Goal: Transaction & Acquisition: Purchase product/service

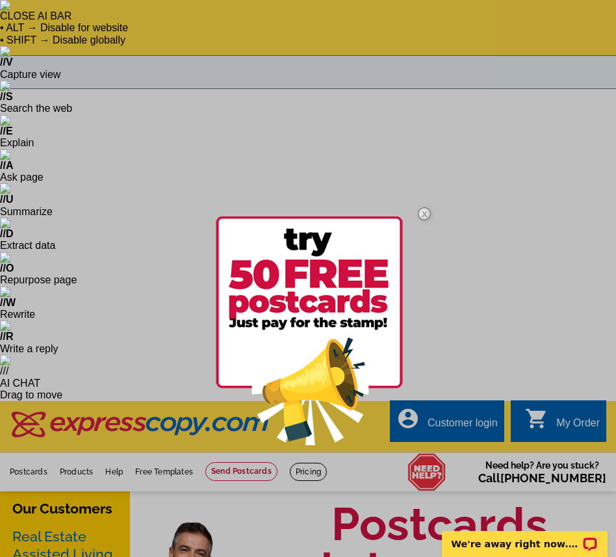
click at [426, 214] on img at bounding box center [424, 214] width 38 height 38
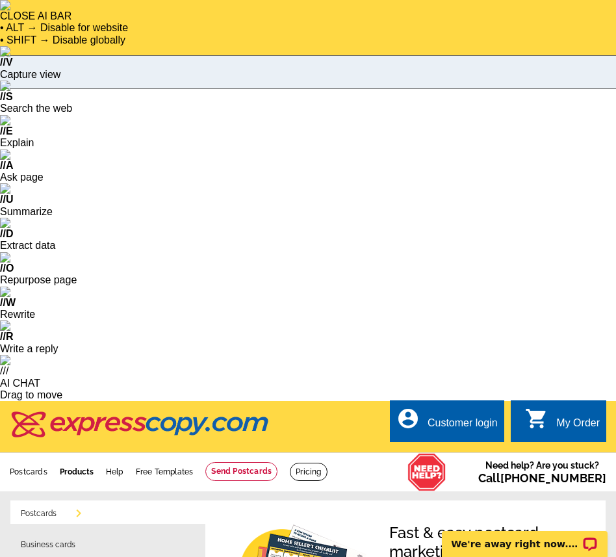
click at [78, 467] on link "Products" at bounding box center [77, 471] width 34 height 9
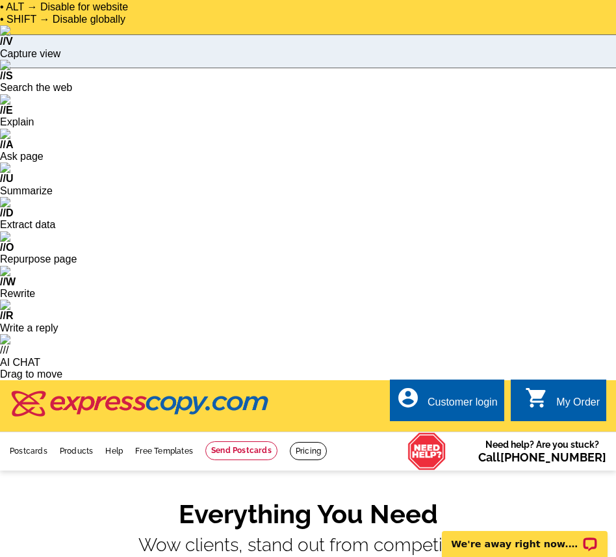
scroll to position [25, 0]
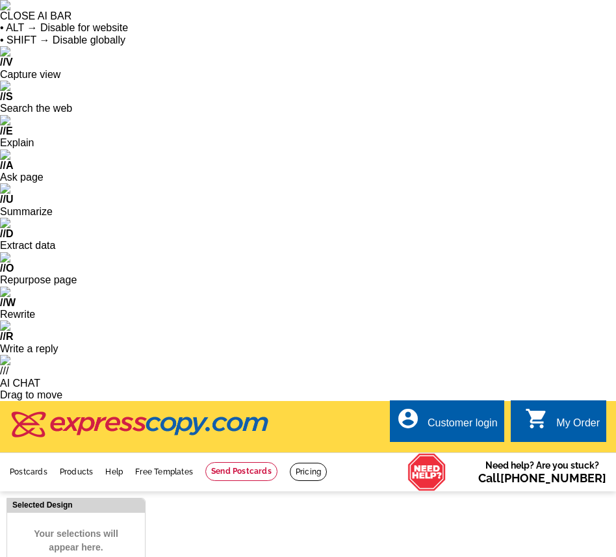
select select "3"
select select "5"
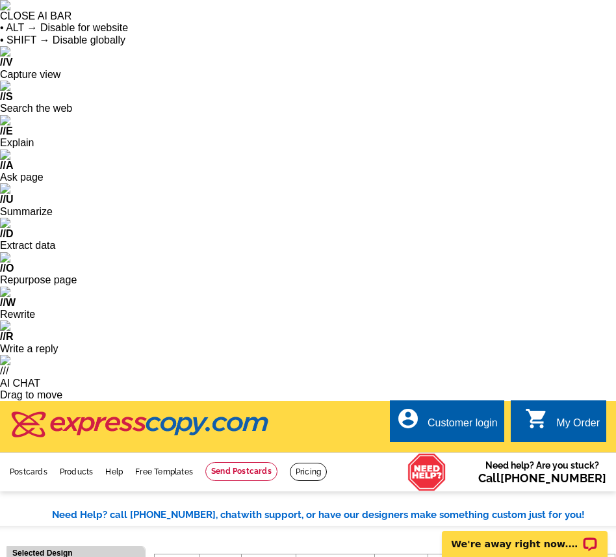
select select "973"
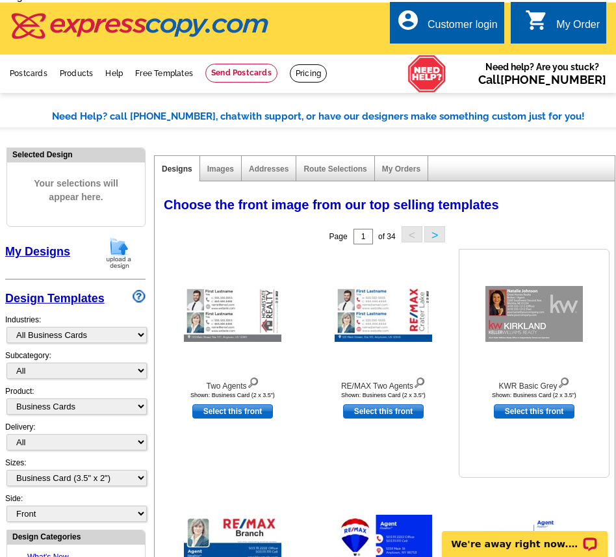
scroll to position [337, 0]
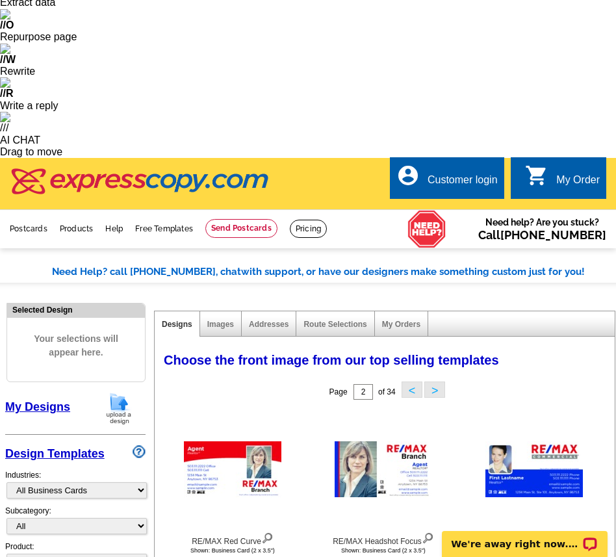
scroll to position [245, 0]
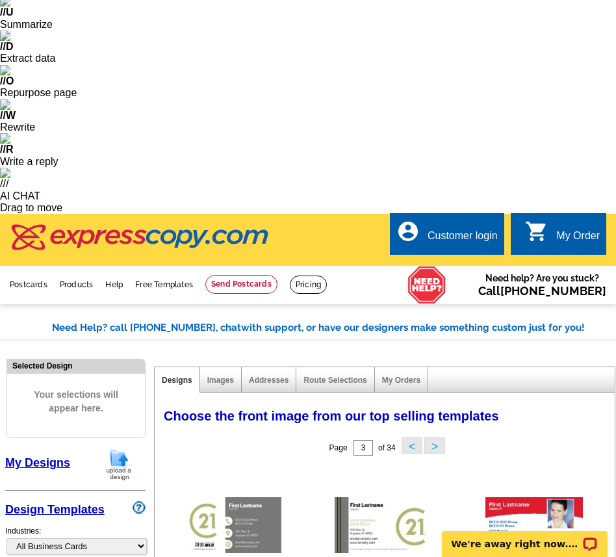
scroll to position [186, 0]
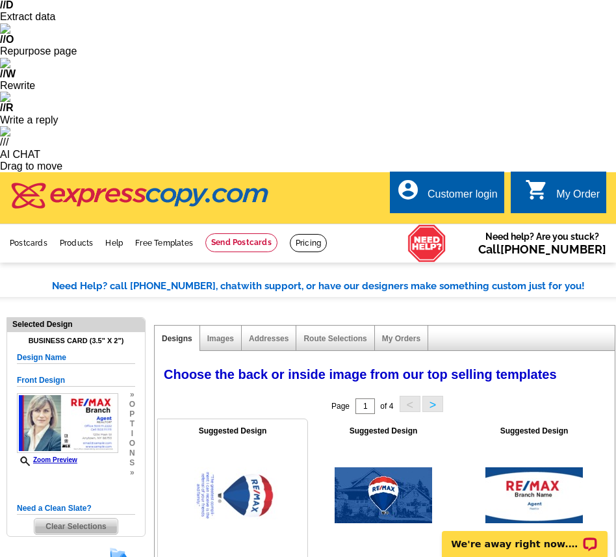
scroll to position [227, 0]
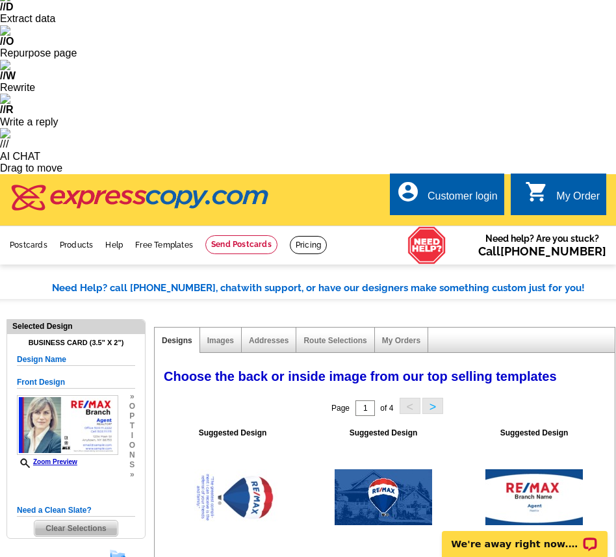
select select "front"
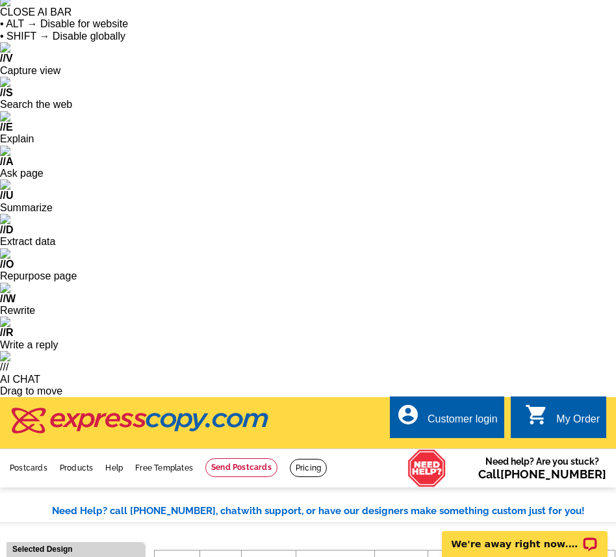
scroll to position [0, 0]
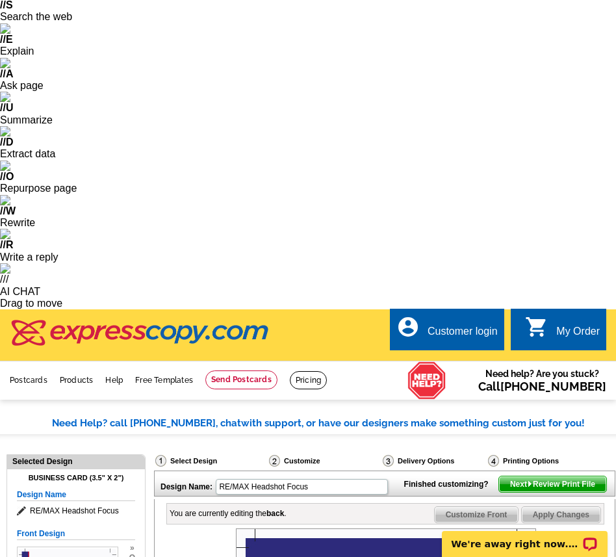
scroll to position [171, 0]
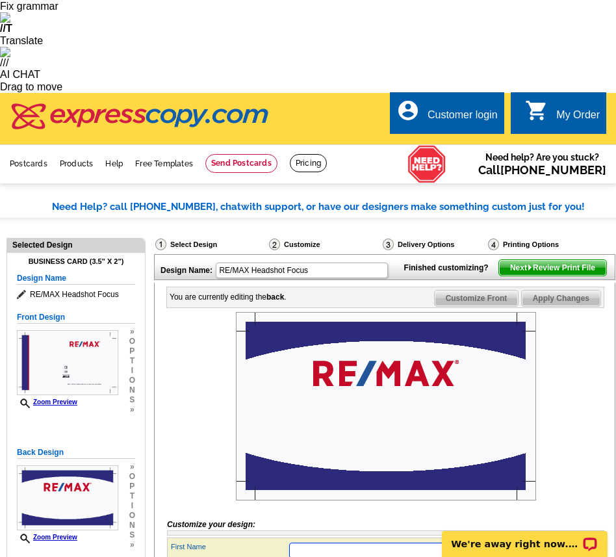
type input "Titilayo"
type input "Famuyiwa"
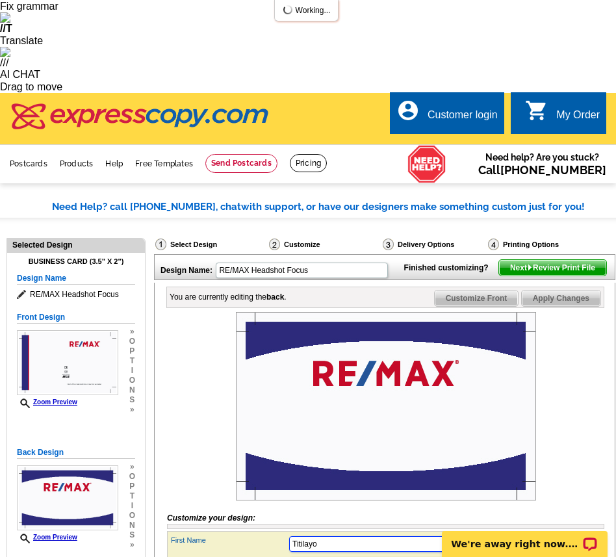
scroll to position [0, 0]
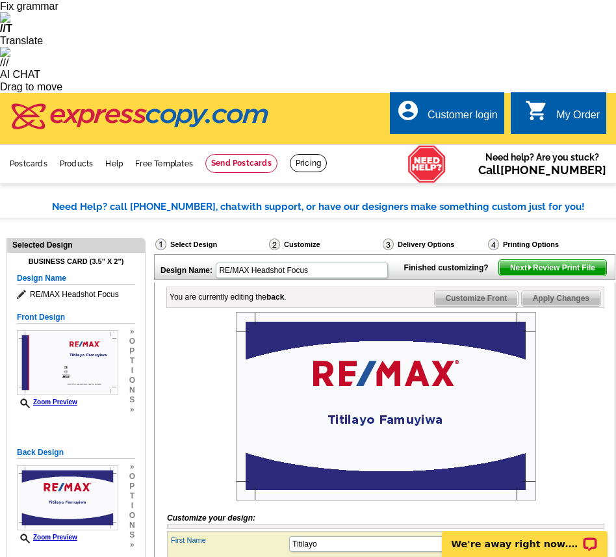
type input "Real Estate Agent"
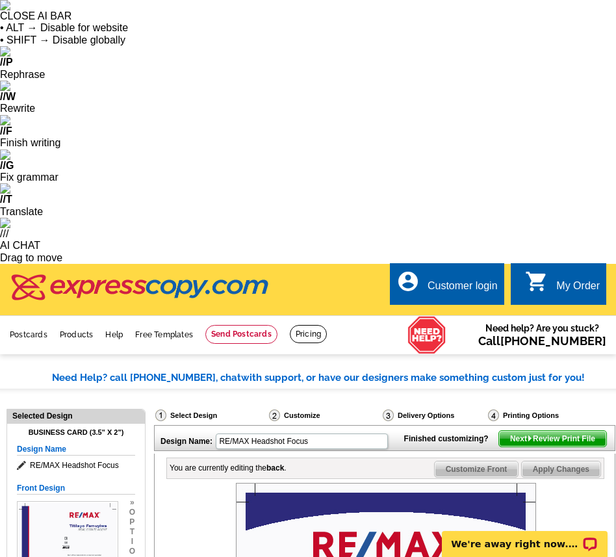
type input "Momentum"
click at [561, 431] on span "Next Review Print File" at bounding box center [552, 439] width 107 height 16
